Goal: Information Seeking & Learning: Compare options

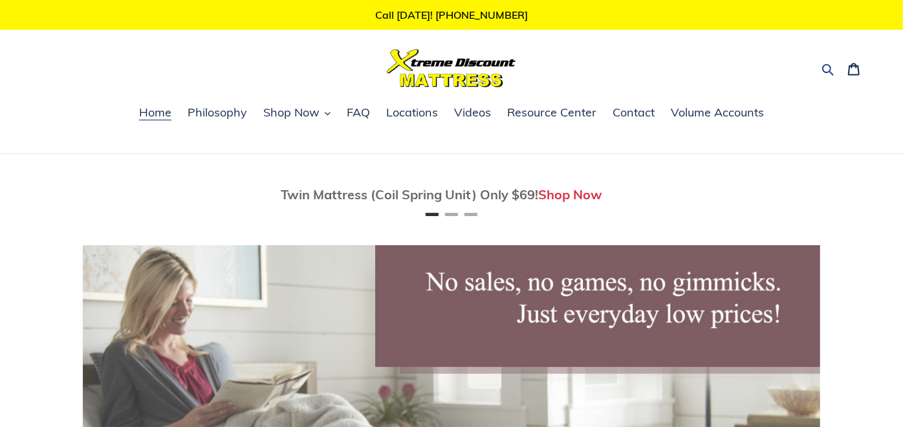
click at [824, 68] on icon "button" at bounding box center [828, 70] width 12 height 12
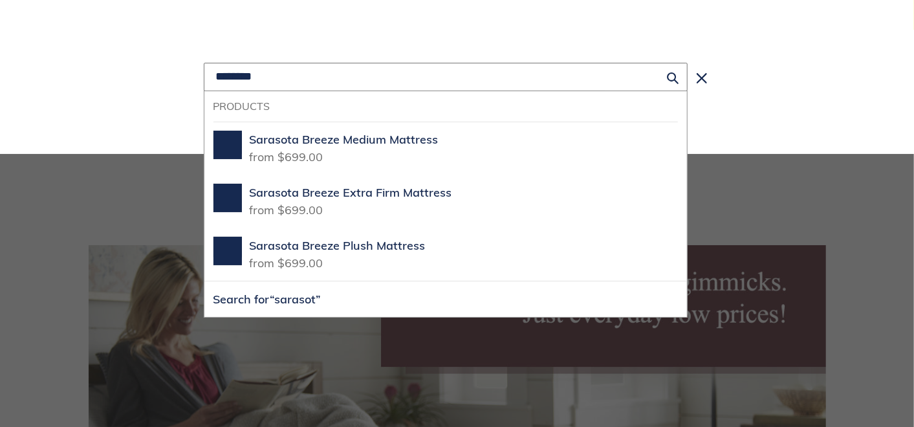
type input "********"
click button "Search for “sarasot”" at bounding box center [445, 299] width 483 height 36
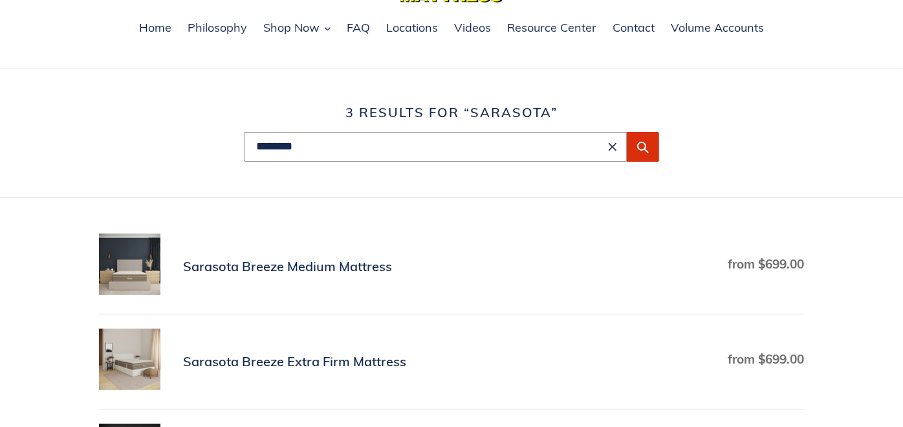
scroll to position [215, 0]
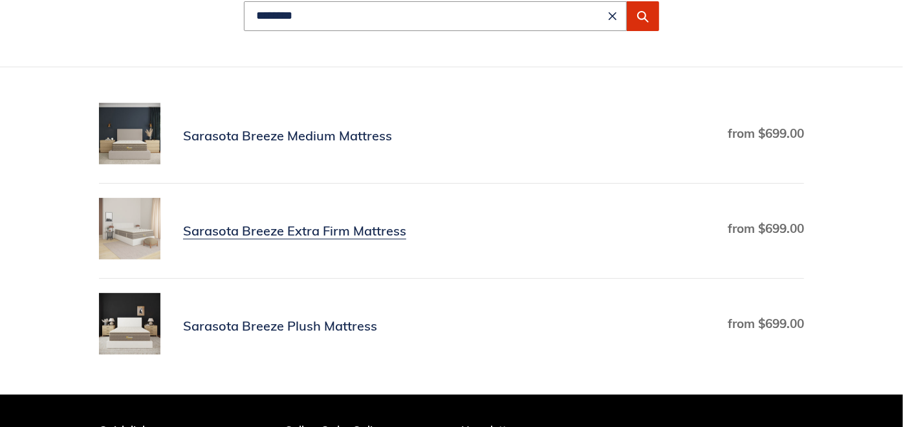
click at [142, 241] on link "Sarasota Breeze Extra Firm Mattress" at bounding box center [451, 231] width 705 height 66
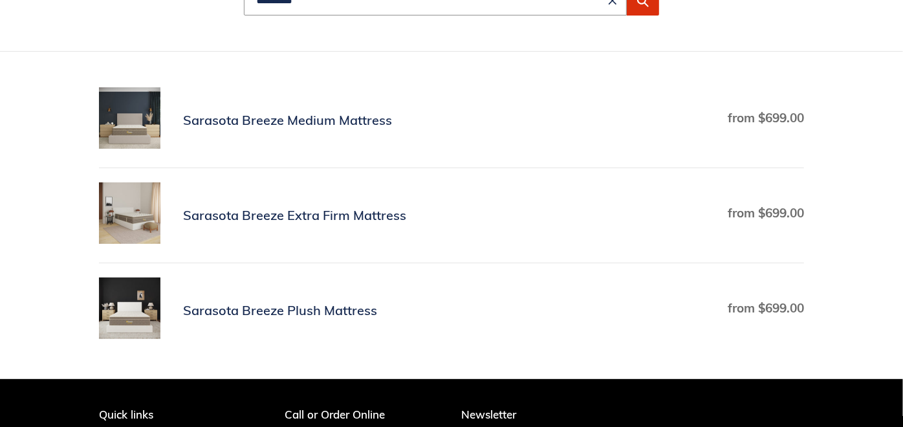
scroll to position [144, 0]
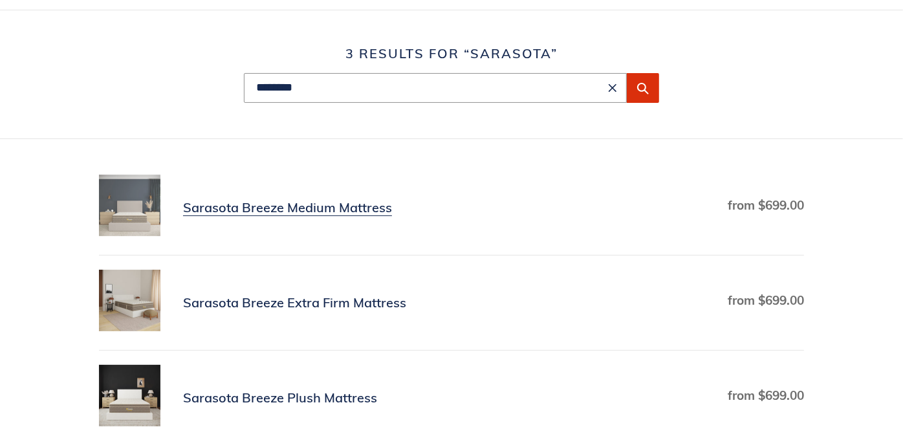
click at [127, 205] on link "Sarasota Breeze Medium Mattress" at bounding box center [451, 208] width 705 height 66
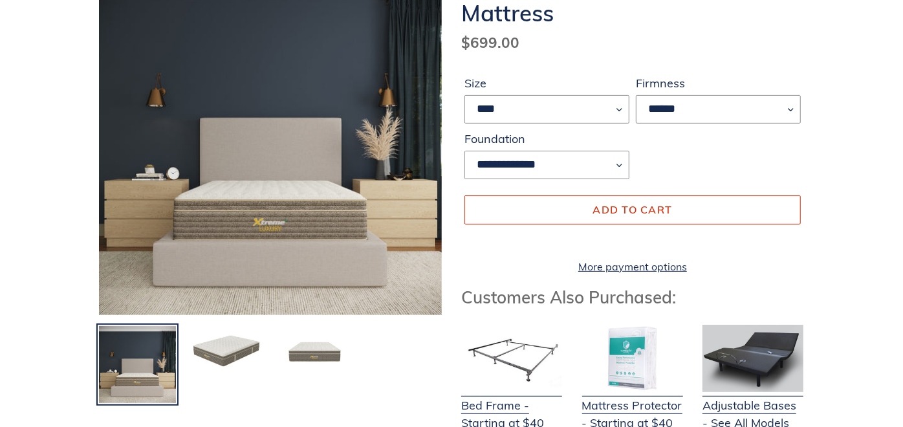
scroll to position [359, 0]
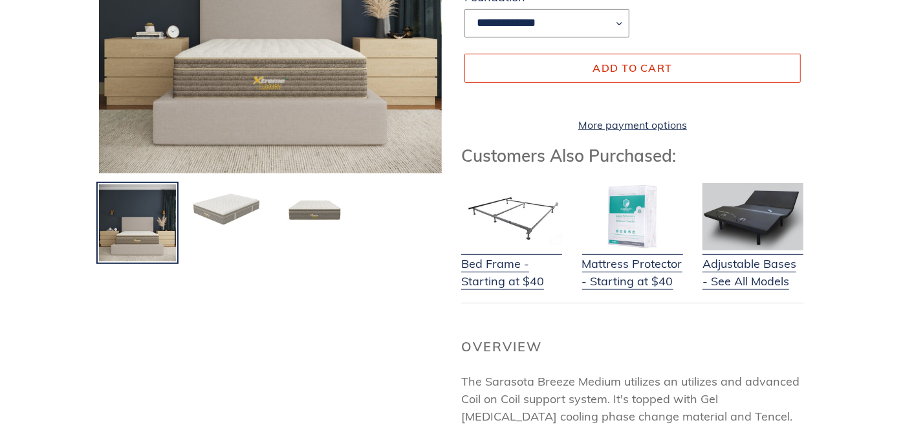
click at [221, 217] on img at bounding box center [226, 210] width 80 height 54
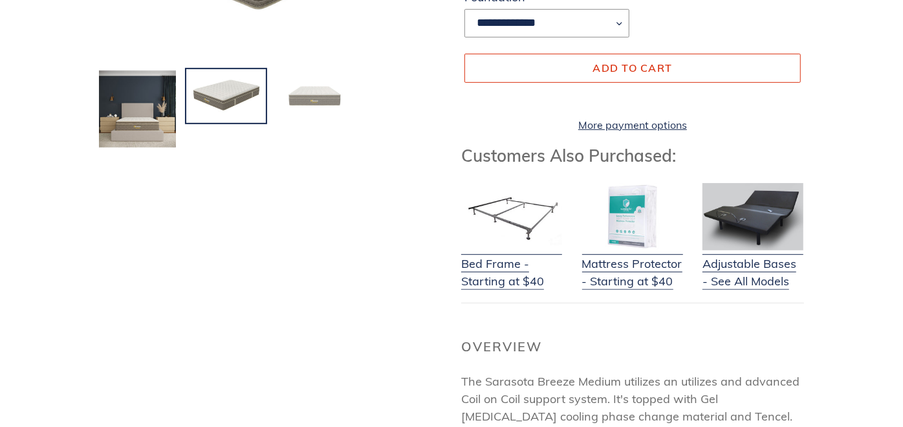
click at [321, 116] on img at bounding box center [315, 96] width 80 height 54
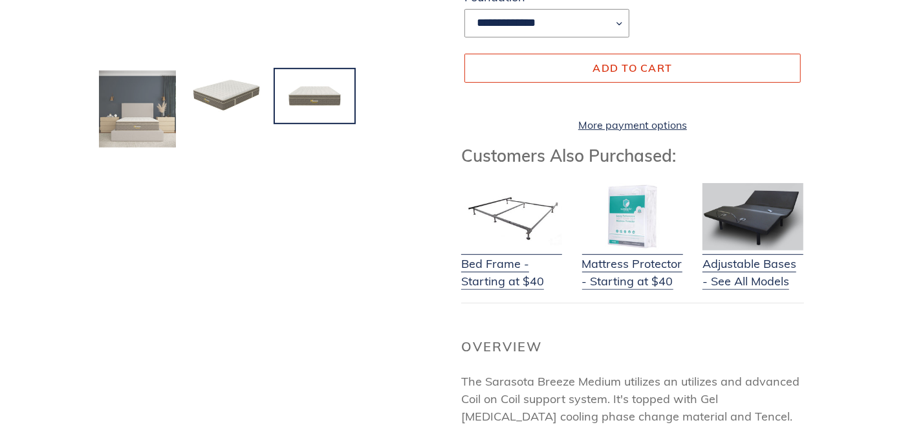
click at [138, 126] on img at bounding box center [138, 109] width 80 height 80
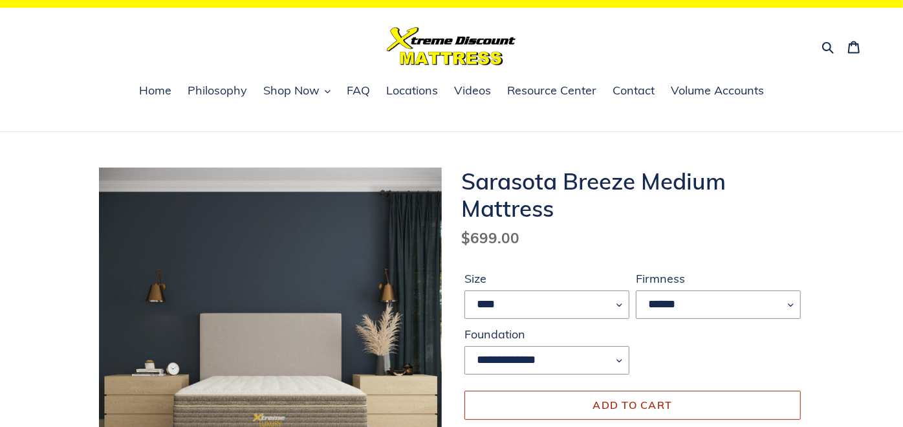
scroll to position [0, 0]
